Goal: Information Seeking & Learning: Find specific fact

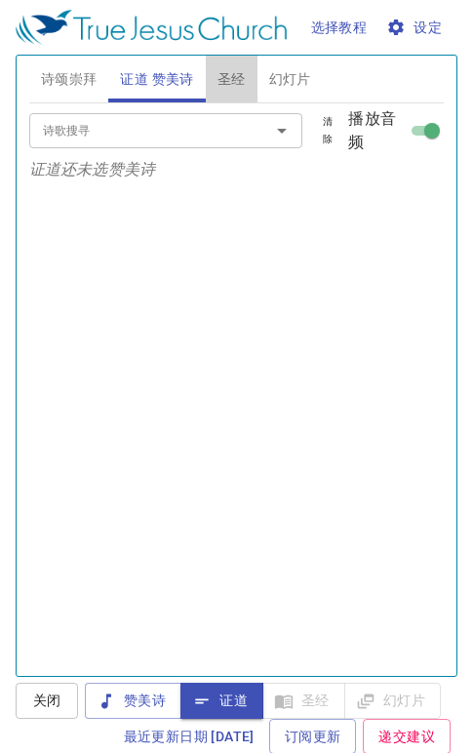
click at [236, 76] on span "圣经" at bounding box center [231, 79] width 28 height 24
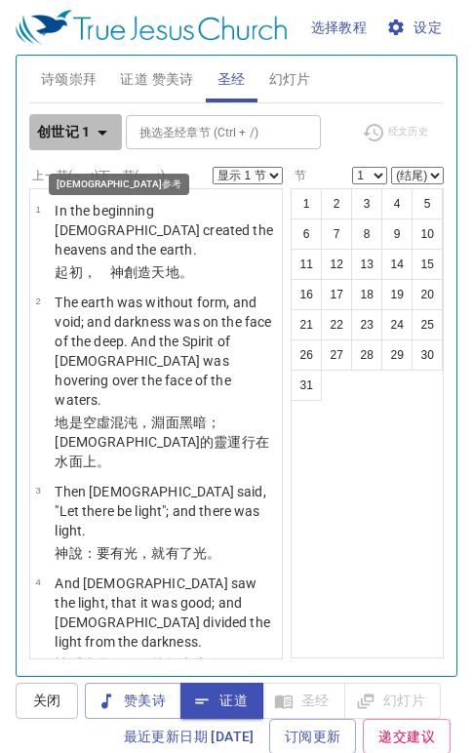
click at [105, 134] on icon "button" at bounding box center [102, 132] width 23 height 23
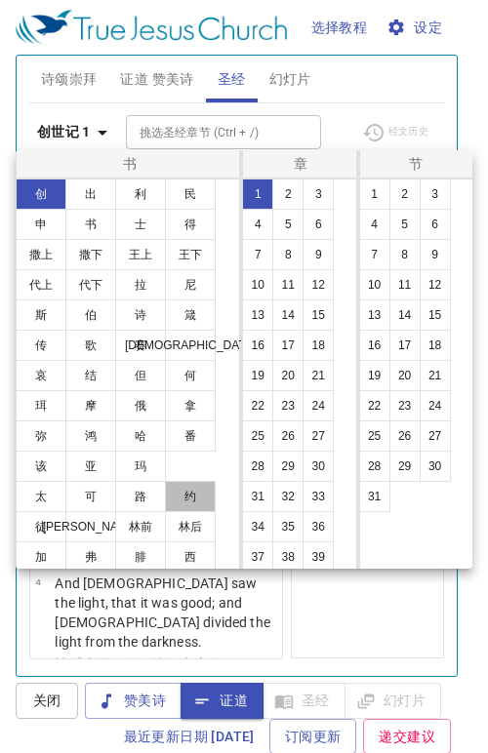
click at [173, 494] on button "约" at bounding box center [190, 496] width 51 height 31
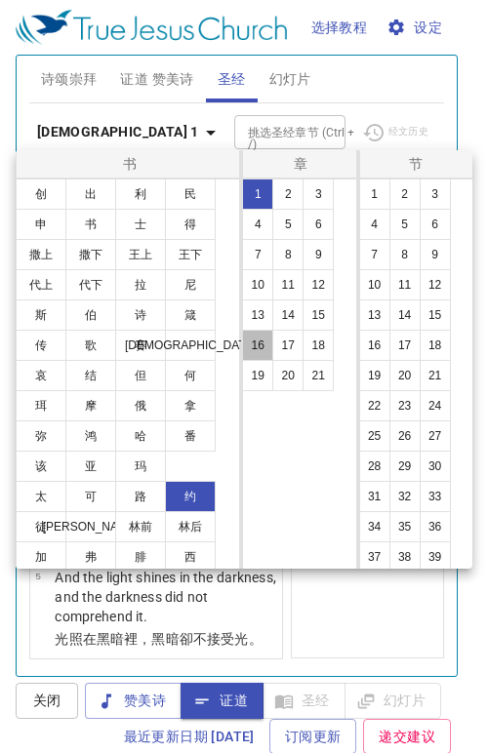
click at [263, 350] on button "16" at bounding box center [257, 345] width 31 height 31
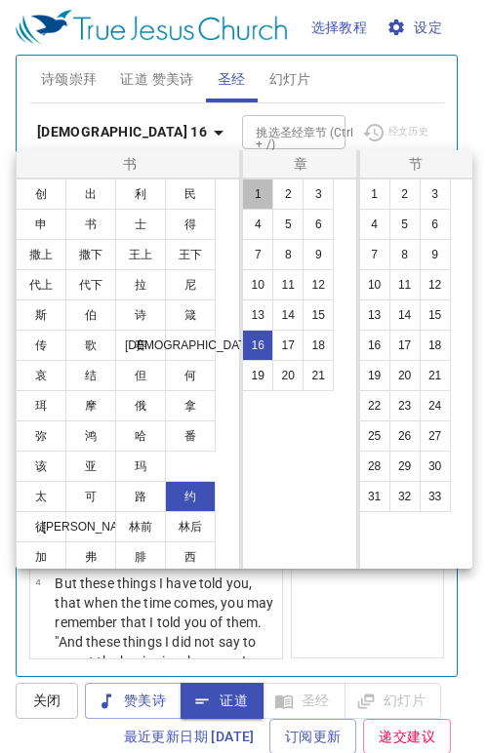
click at [260, 199] on button "1" at bounding box center [257, 193] width 31 height 31
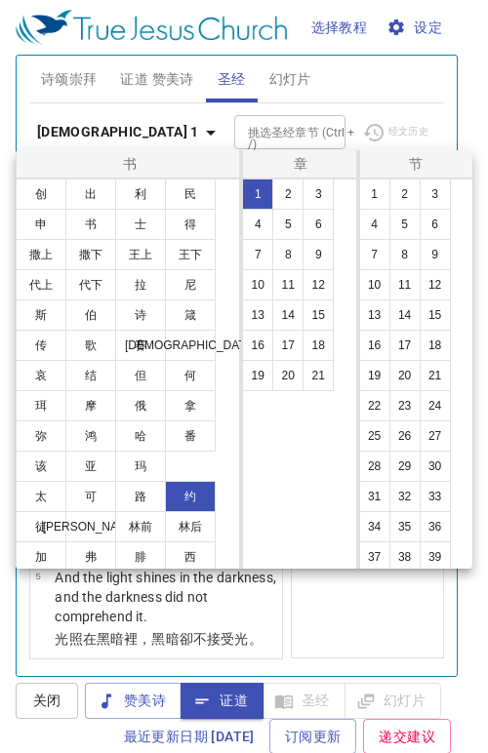
click at [375, 345] on button "16" at bounding box center [374, 345] width 31 height 31
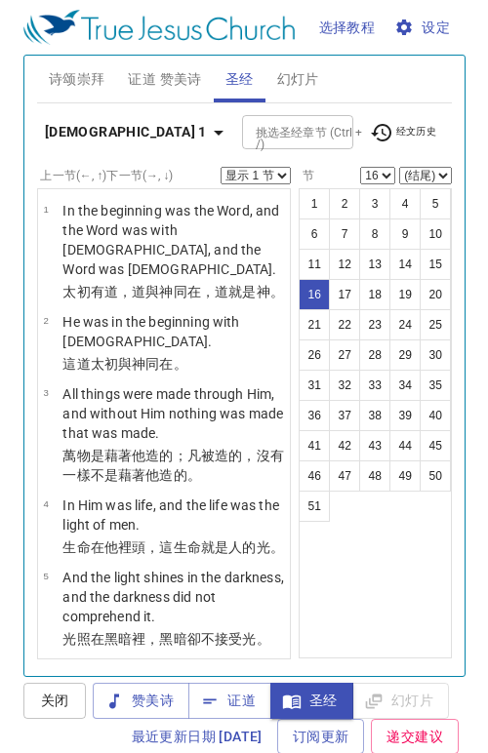
scroll to position [65, 0]
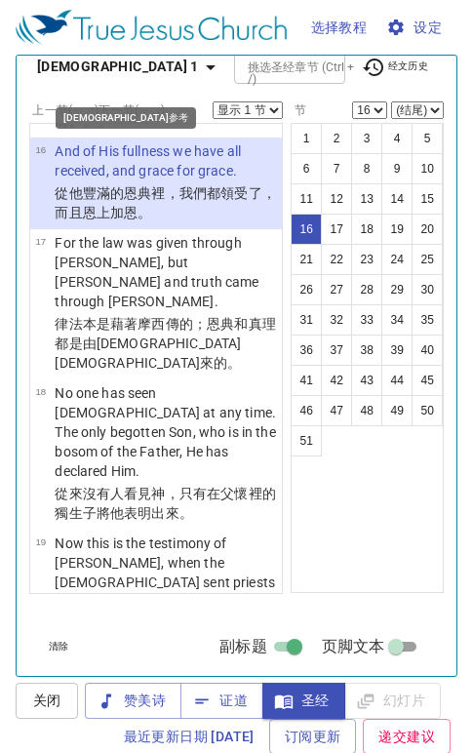
click at [199, 70] on icon "button" at bounding box center [210, 67] width 23 height 23
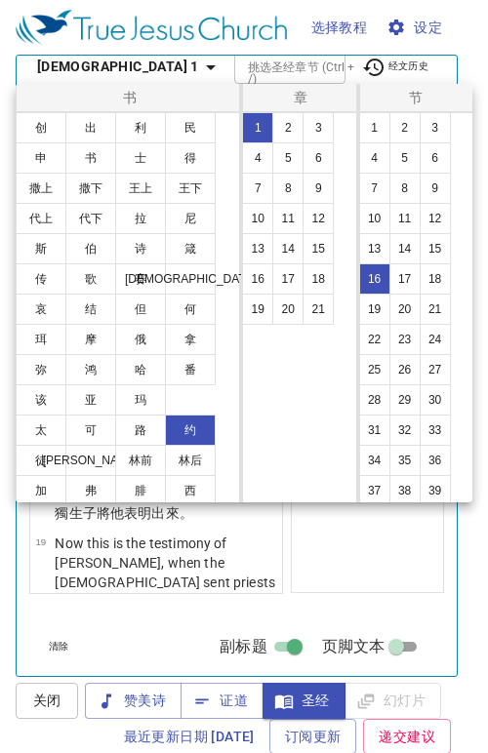
click at [144, 250] on button "诗" at bounding box center [140, 248] width 51 height 31
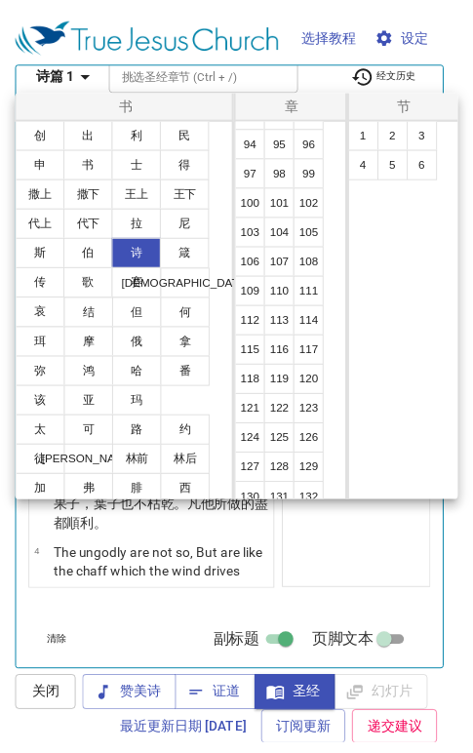
scroll to position [1122, 0]
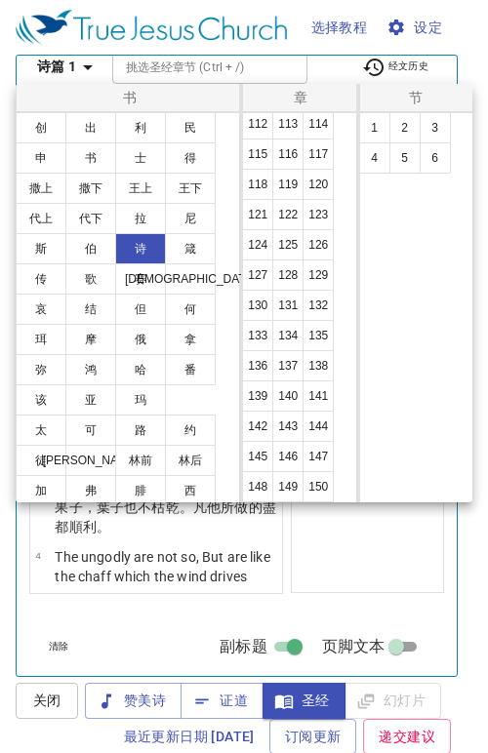
click at [291, 157] on button "116" at bounding box center [287, 153] width 31 height 31
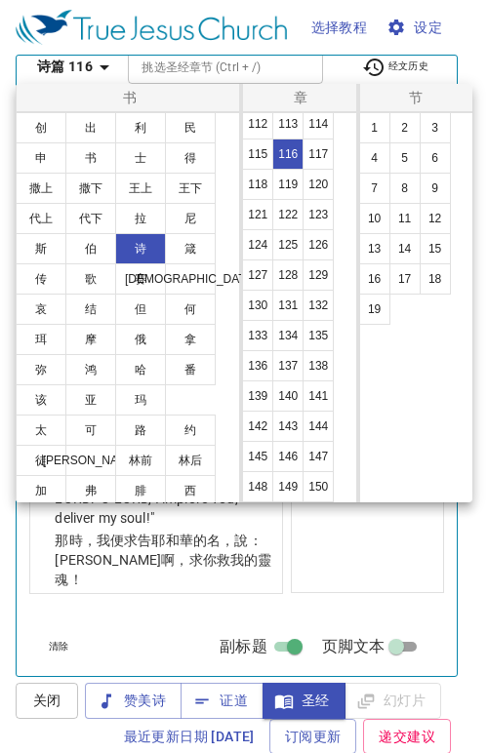
click at [438, 212] on button "12" at bounding box center [434, 218] width 31 height 31
select select "12"
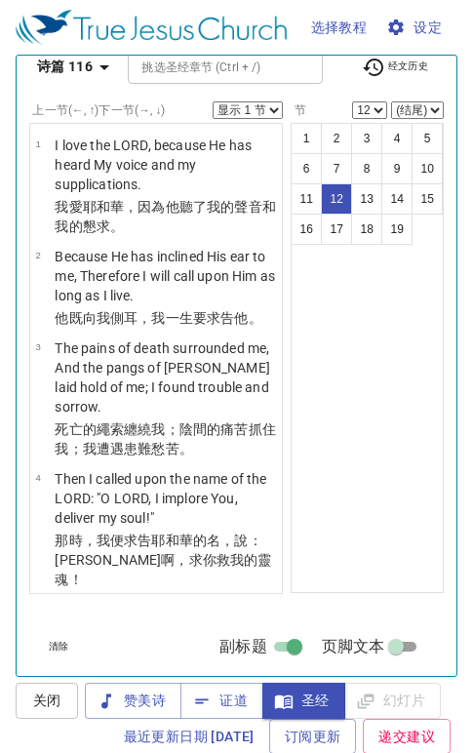
scroll to position [1052, 0]
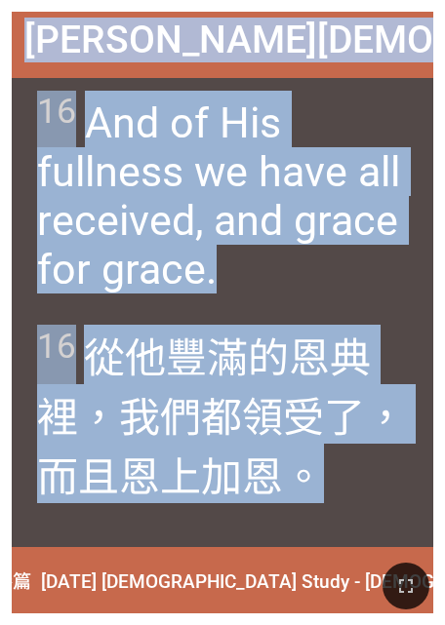
drag, startPoint x: 59, startPoint y: 48, endPoint x: 319, endPoint y: 510, distance: 530.5
click at [319, 510] on div "John 约翰福音 1:16 John 约翰福音 1:16 16 And of His fullness we have all received, and …" at bounding box center [222, 313] width 421 height 602
copy div "John 约翰福音 1:16 John 约翰福音 1:16 16 And of His fullness we have all received, and …"
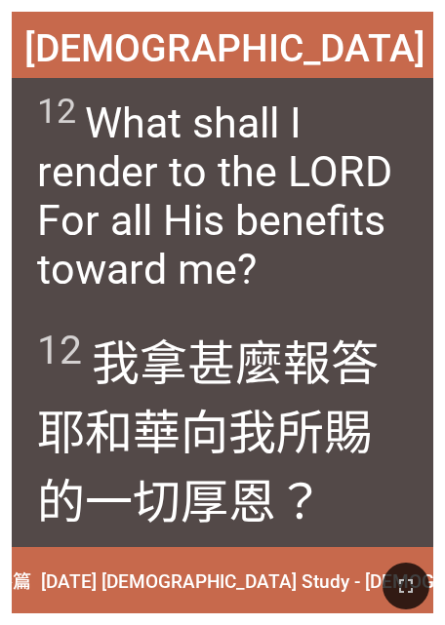
click at [239, 522] on wh3068 "向我所賜的一切厚恩 ？" at bounding box center [204, 468] width 334 height 125
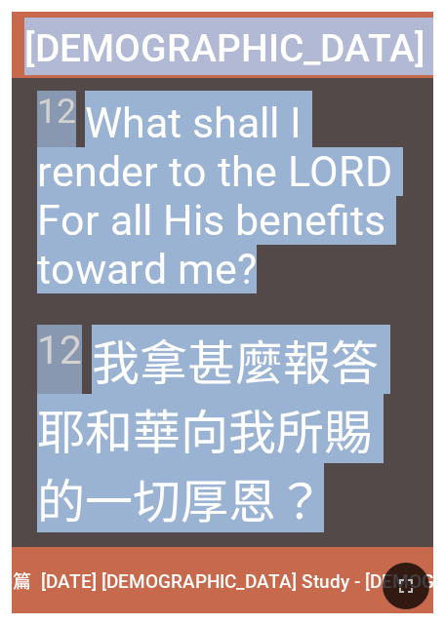
drag, startPoint x: 66, startPoint y: 39, endPoint x: 325, endPoint y: 520, distance: 545.8
click at [325, 520] on div "Psalm 诗篇 116:12 Psalm 诗篇 116:12 12 What shall I render to the LORD For all His …" at bounding box center [222, 313] width 421 height 602
copy div "Psalm 诗篇 116:12 Psalm 诗篇 116:12 12 What shall I render to the LORD For all His …"
